Goal: Information Seeking & Learning: Learn about a topic

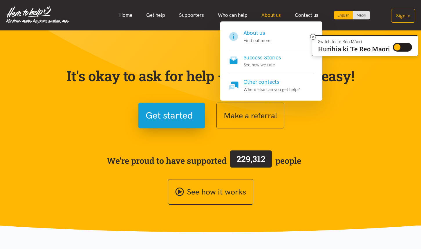
click at [267, 13] on link "About us" at bounding box center [271, 15] width 33 height 12
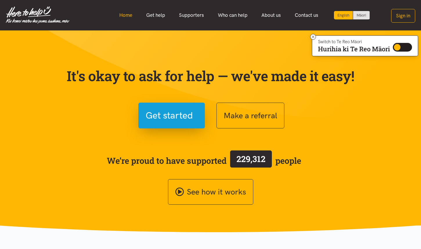
click at [128, 14] on link "Home" at bounding box center [125, 15] width 27 height 12
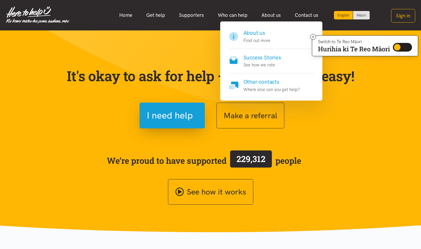
click at [256, 33] on h4 "About us" at bounding box center [257, 33] width 27 height 8
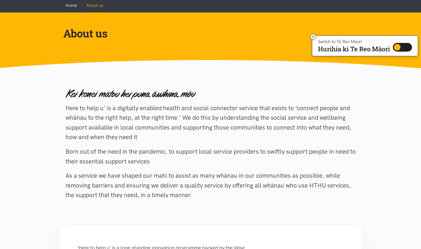
scroll to position [29, 0]
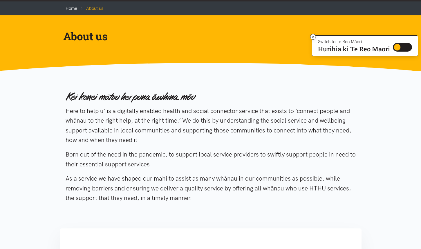
click at [192, 136] on p "Here to help u' is a digitally enabled health and social connector service that…" at bounding box center [211, 125] width 290 height 39
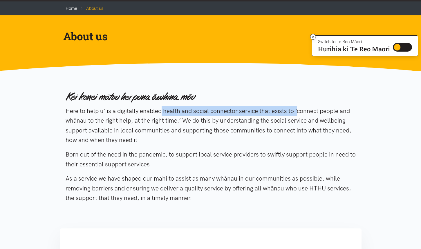
drag, startPoint x: 117, startPoint y: 111, endPoint x: 258, endPoint y: 112, distance: 141.4
click at [258, 112] on p "Here to help u' is a digitally enabled health and social connector service that…" at bounding box center [211, 125] width 290 height 39
drag, startPoint x: 258, startPoint y: 112, endPoint x: 249, endPoint y: 109, distance: 9.9
copy p "digitally enabled health and social connector service"
